Goal: Transaction & Acquisition: Purchase product/service

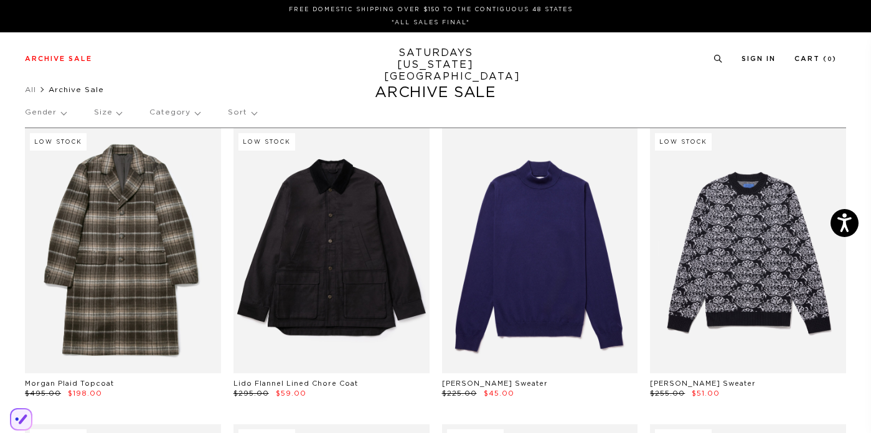
click at [116, 117] on p "Size" at bounding box center [107, 112] width 27 height 29
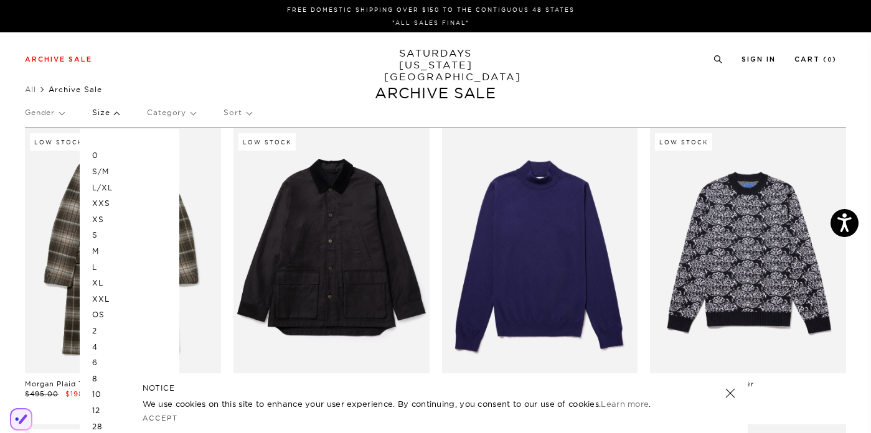
click at [97, 251] on p "M" at bounding box center [129, 251] width 75 height 16
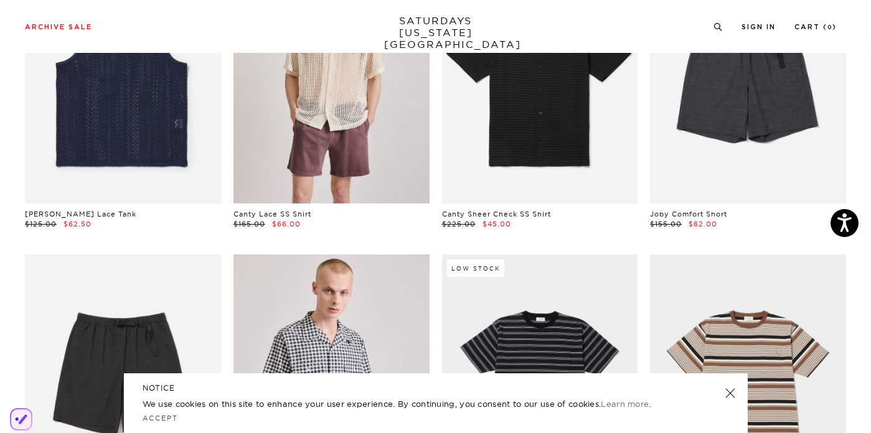
scroll to position [21, 0]
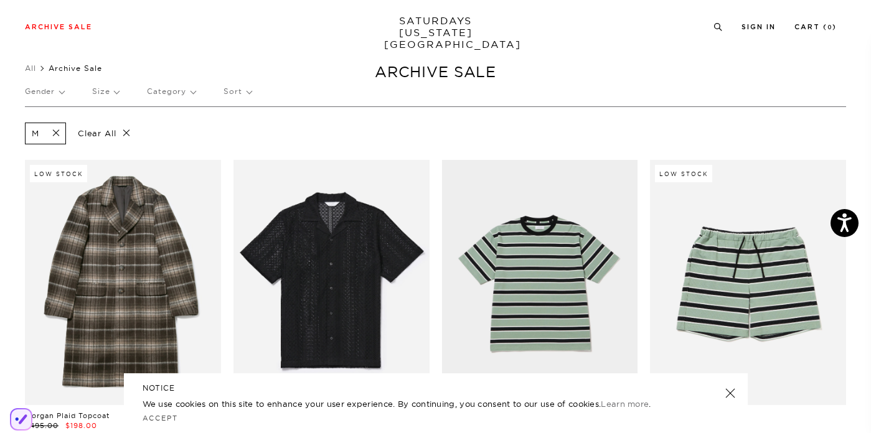
click at [55, 130] on span at bounding box center [52, 134] width 26 height 12
